Goal: Information Seeking & Learning: Learn about a topic

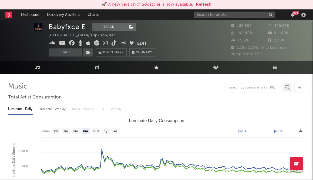
select select "6m"
select select "1w"
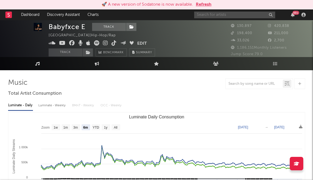
click at [210, 14] on input "text" at bounding box center [234, 15] width 81 height 7
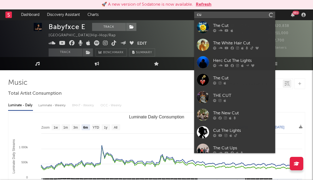
type input "c"
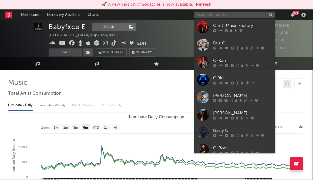
type input "n"
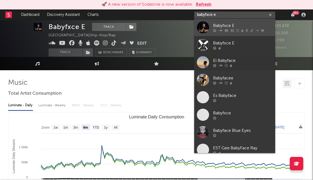
type input "babyfxce e"
click at [237, 23] on div "Babyfxce E" at bounding box center [242, 25] width 59 height 6
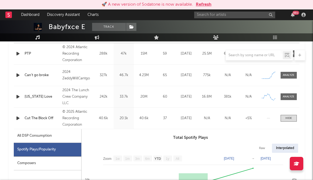
scroll to position [227, 0]
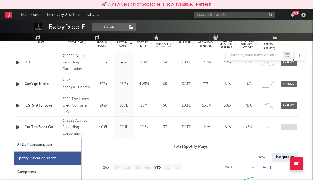
click at [33, 126] on div "Cut The Block Off" at bounding box center [42, 127] width 35 height 5
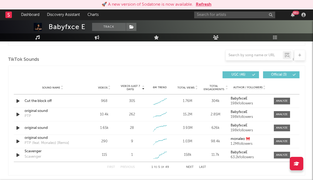
scroll to position [626, 0]
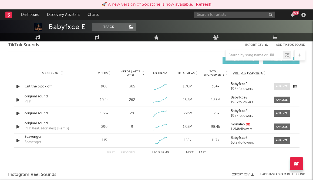
click at [279, 85] on div at bounding box center [282, 87] width 12 height 4
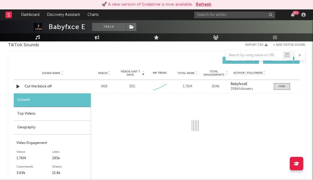
select select "1w"
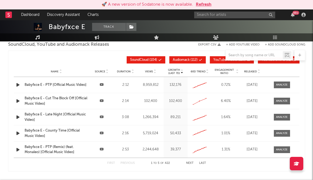
scroll to position [1027, 0]
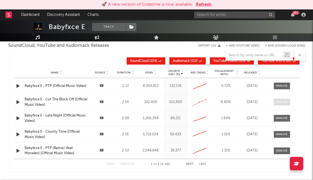
click at [282, 102] on div at bounding box center [282, 102] width 12 height 4
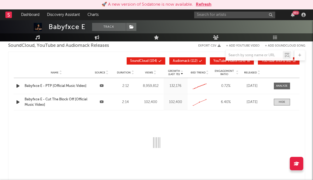
select select "All"
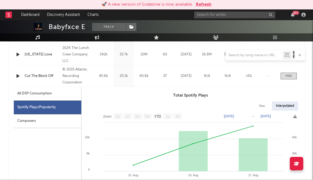
scroll to position [278, 0]
